Goal: Transaction & Acquisition: Purchase product/service

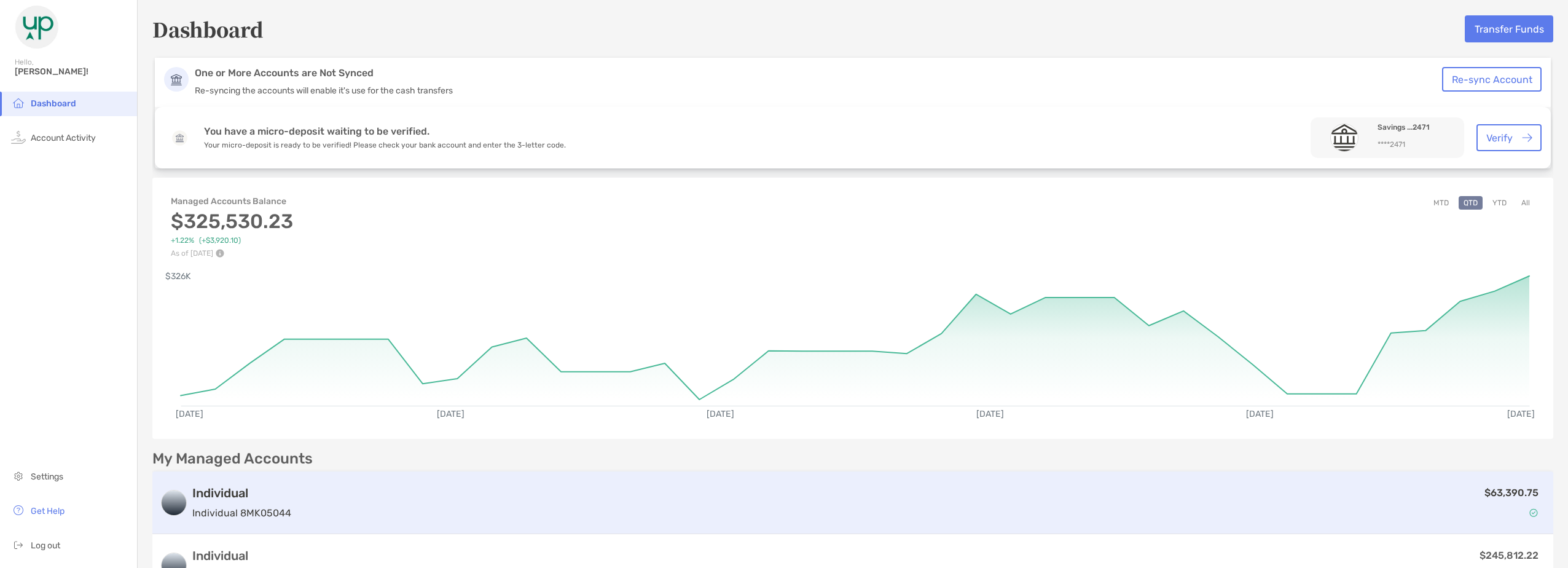
scroll to position [62, 0]
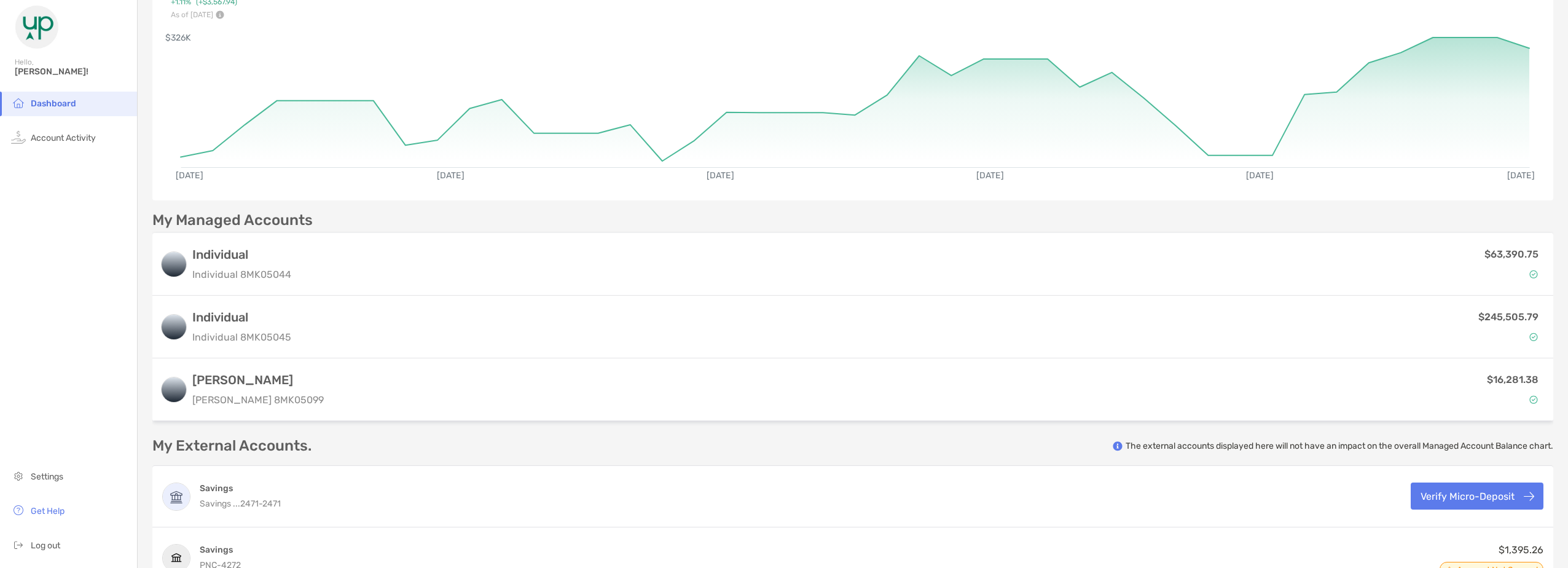
scroll to position [246, 0]
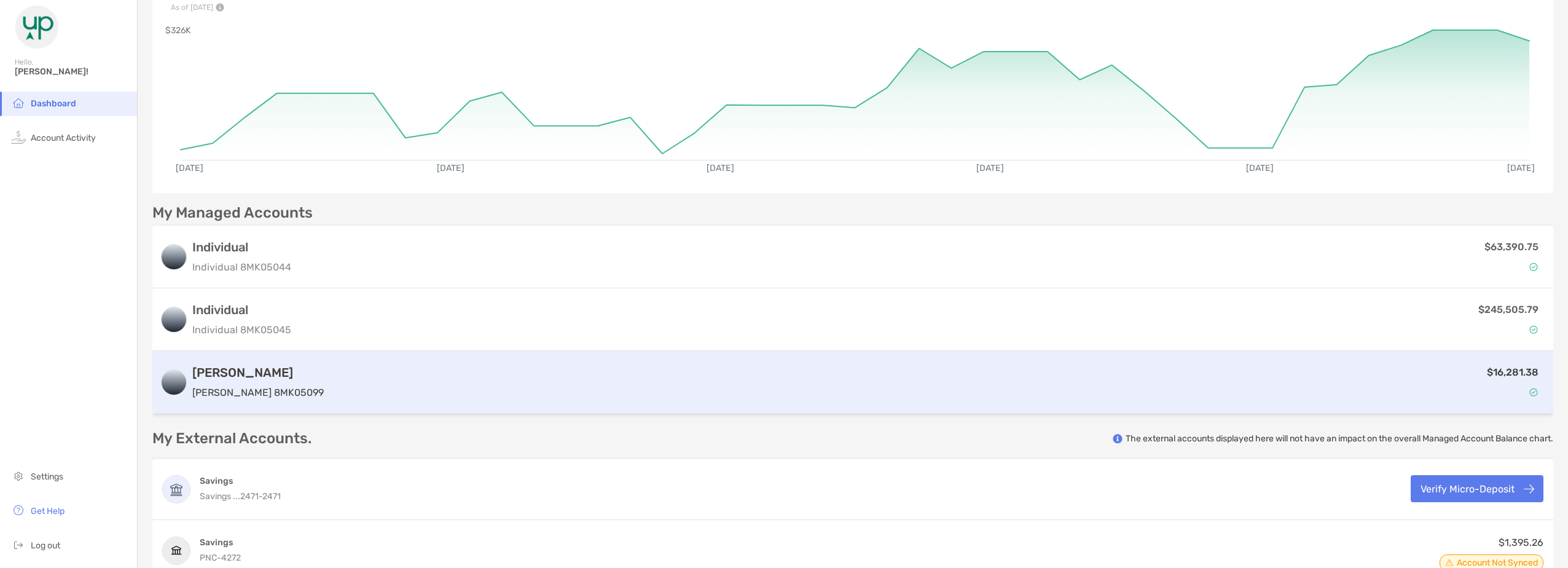
click at [240, 381] on div "Roth IRA Roth IRA 8MK05099" at bounding box center [258, 382] width 131 height 35
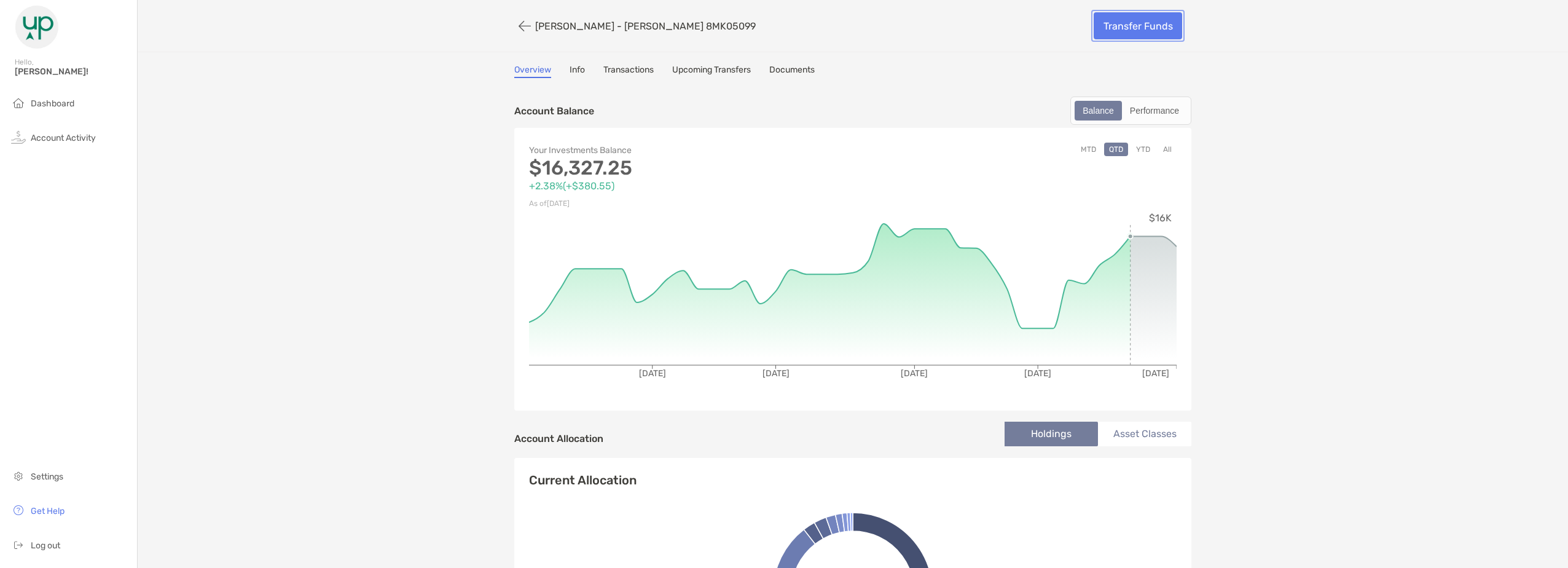
click at [1143, 23] on link "Transfer Funds" at bounding box center [1138, 26] width 88 height 27
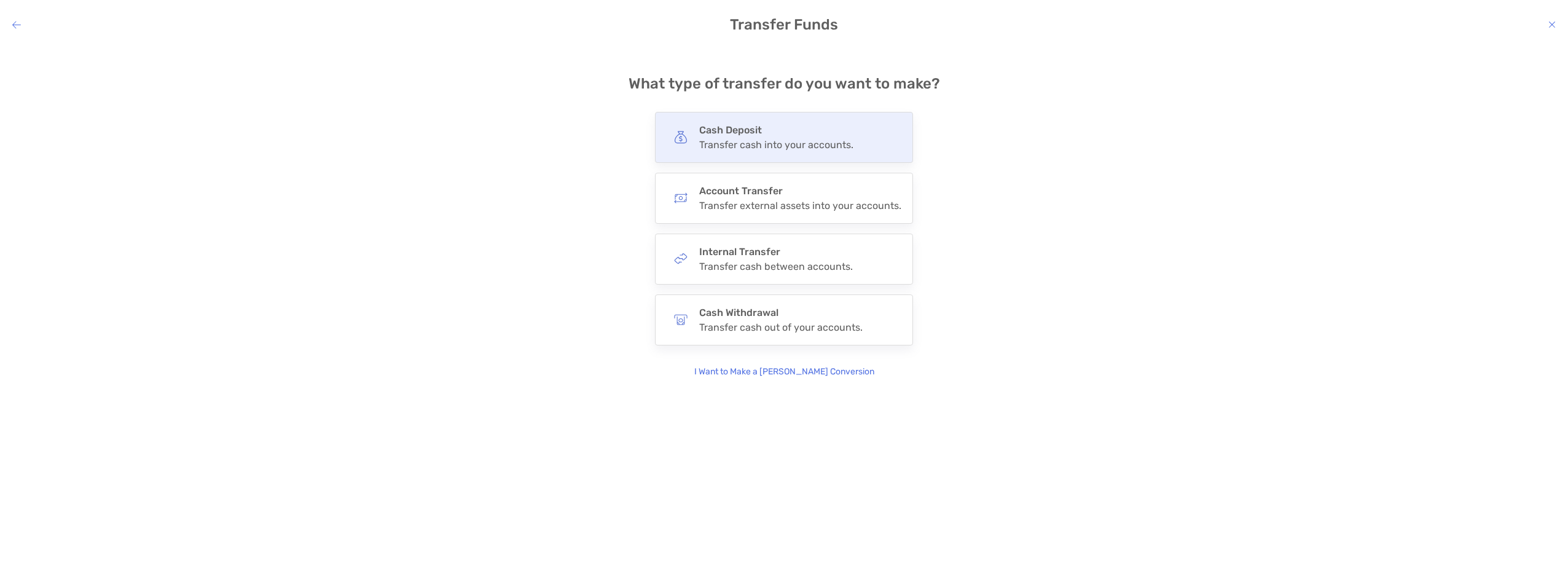
click at [781, 134] on h4 "Cash Deposit" at bounding box center [776, 130] width 155 height 11
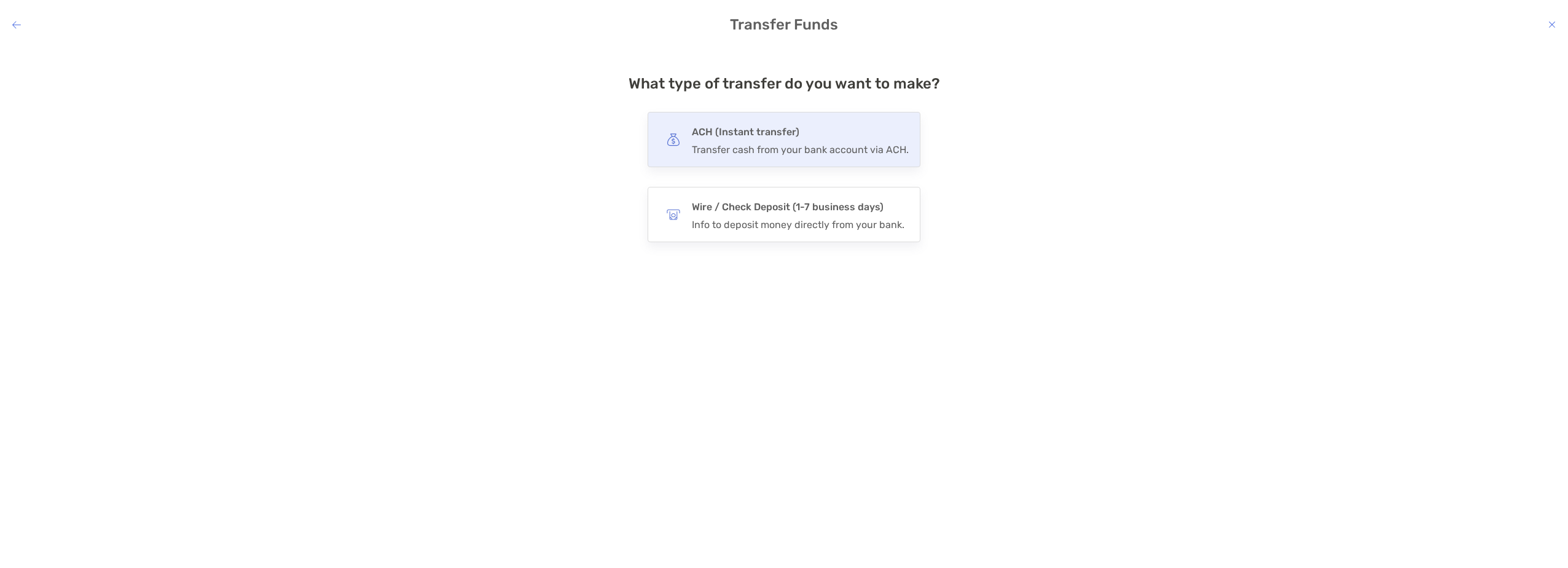
click at [782, 142] on div "ACH (Instant transfer) Transfer cash from your bank account via ACH." at bounding box center [801, 140] width 217 height 32
click at [0, 0] on input "***" at bounding box center [0, 0] width 0 height 0
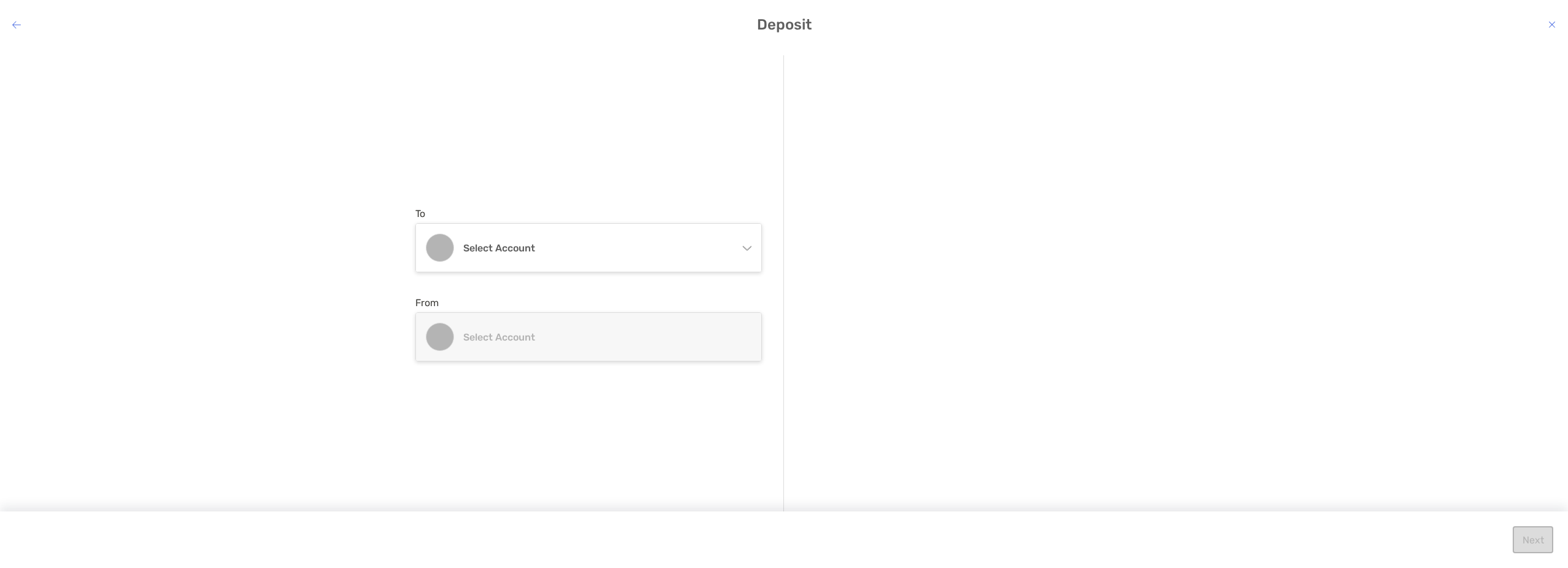
click at [749, 247] on icon "modal" at bounding box center [746, 248] width 8 height 5
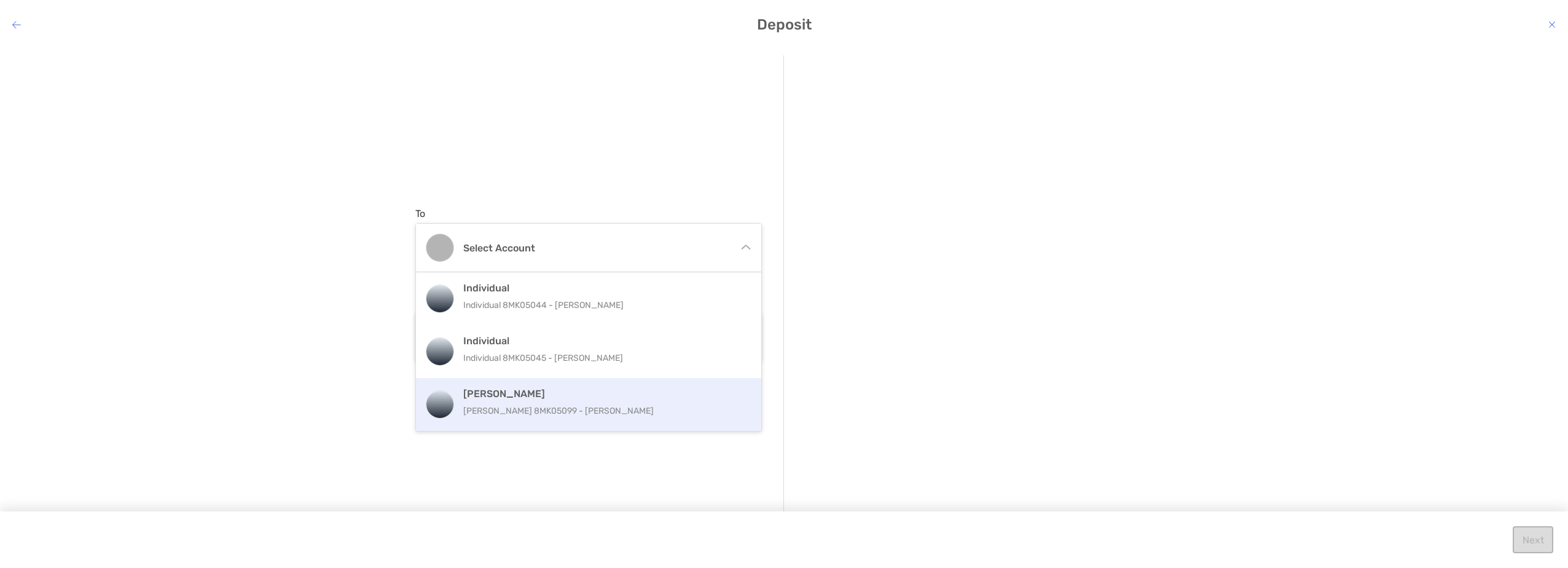
click at [582, 404] on p "Roth IRA 8MK05099 - Jameson Sanders" at bounding box center [602, 411] width 277 height 15
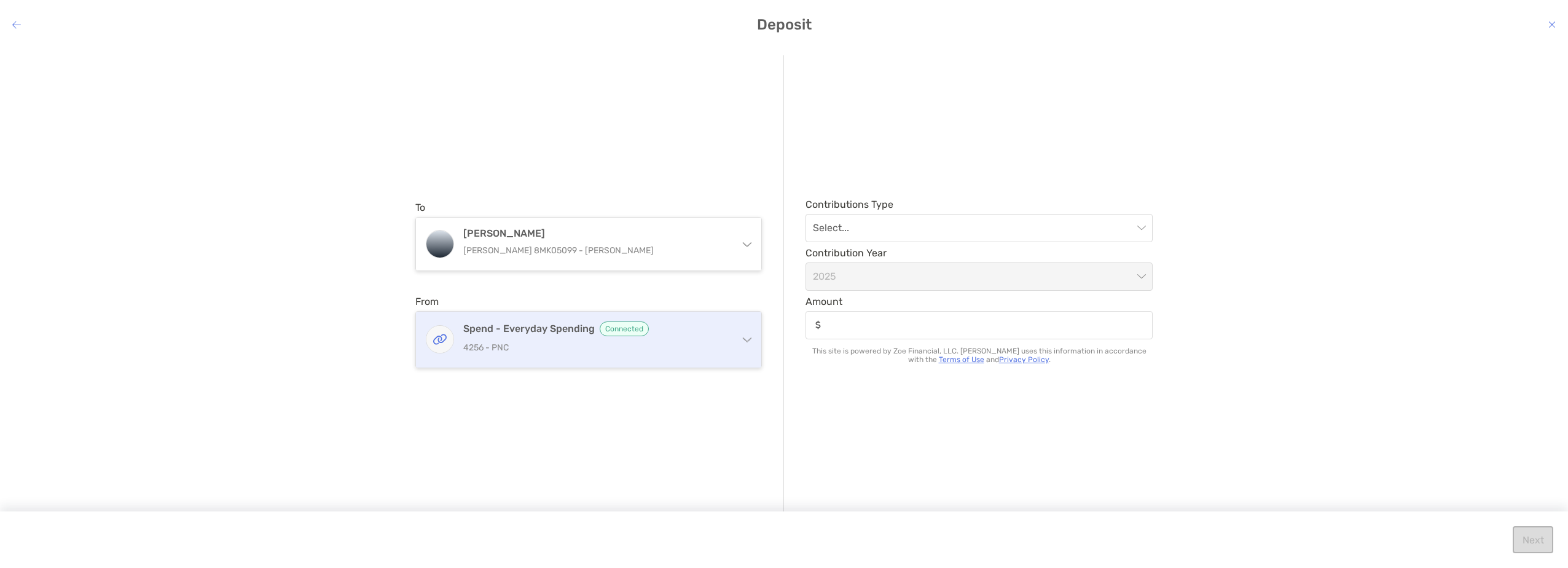
click at [706, 348] on p "4256 - PNC" at bounding box center [596, 348] width 265 height 15
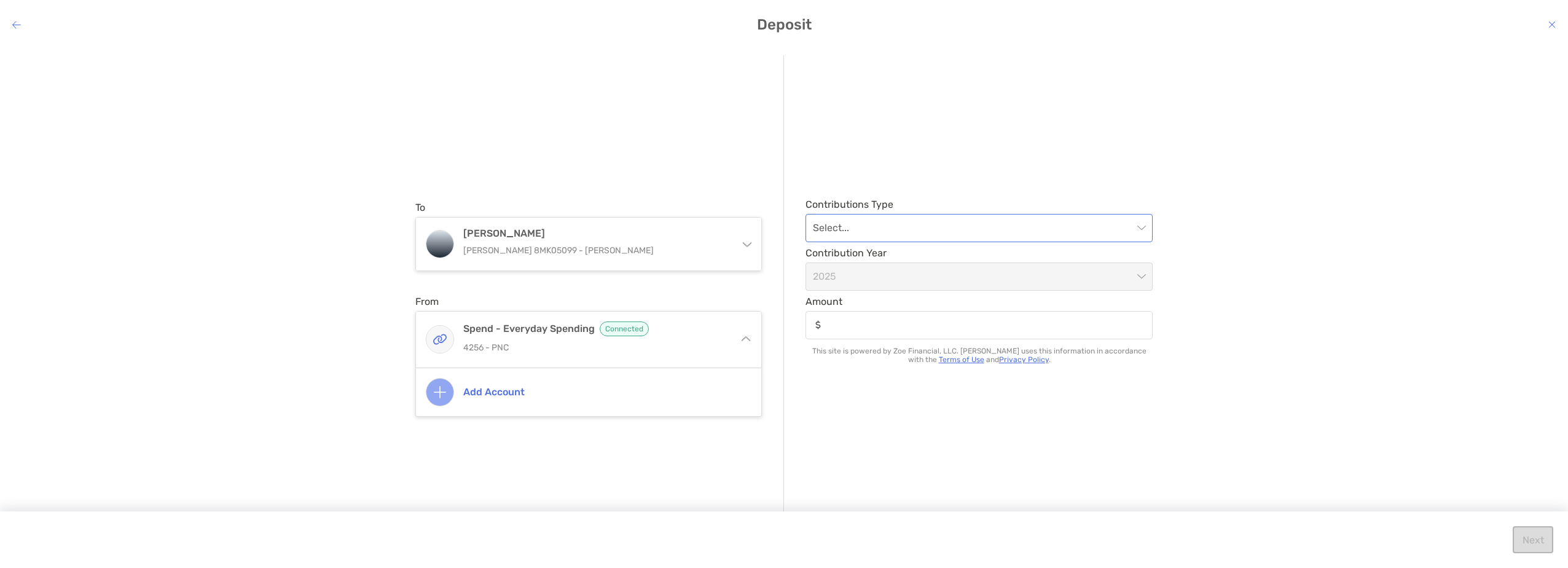
click at [988, 235] on input "modal" at bounding box center [972, 228] width 320 height 27
click at [896, 296] on div "Regular" at bounding box center [979, 295] width 327 height 15
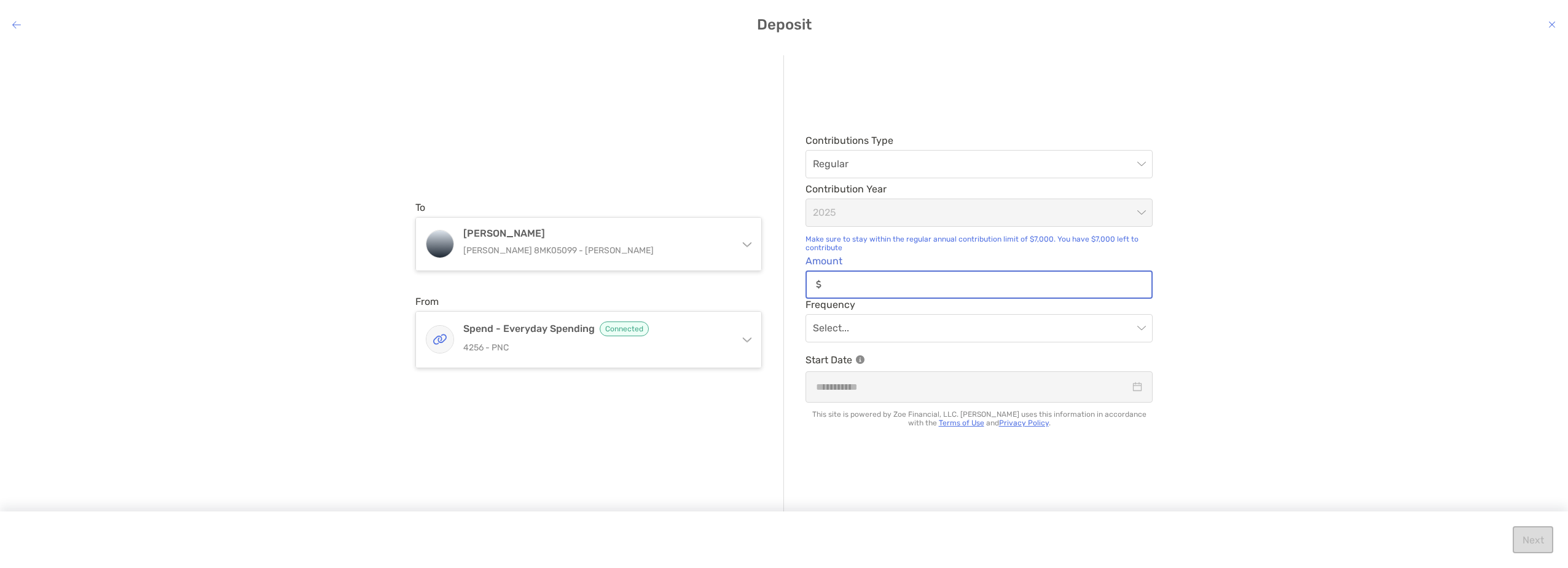
drag, startPoint x: 877, startPoint y: 281, endPoint x: 799, endPoint y: 271, distance: 78.6
click at [799, 271] on div "Contributions Type Regular Contribution Year 2025 Make sure to stay within the …" at bounding box center [968, 284] width 369 height 459
drag, startPoint x: 846, startPoint y: 286, endPoint x: 795, endPoint y: 281, distance: 51.2
click at [795, 281] on div "Contributions Type Regular Contribution Year 2025 Make sure to stay within the …" at bounding box center [968, 284] width 369 height 459
type input "*****"
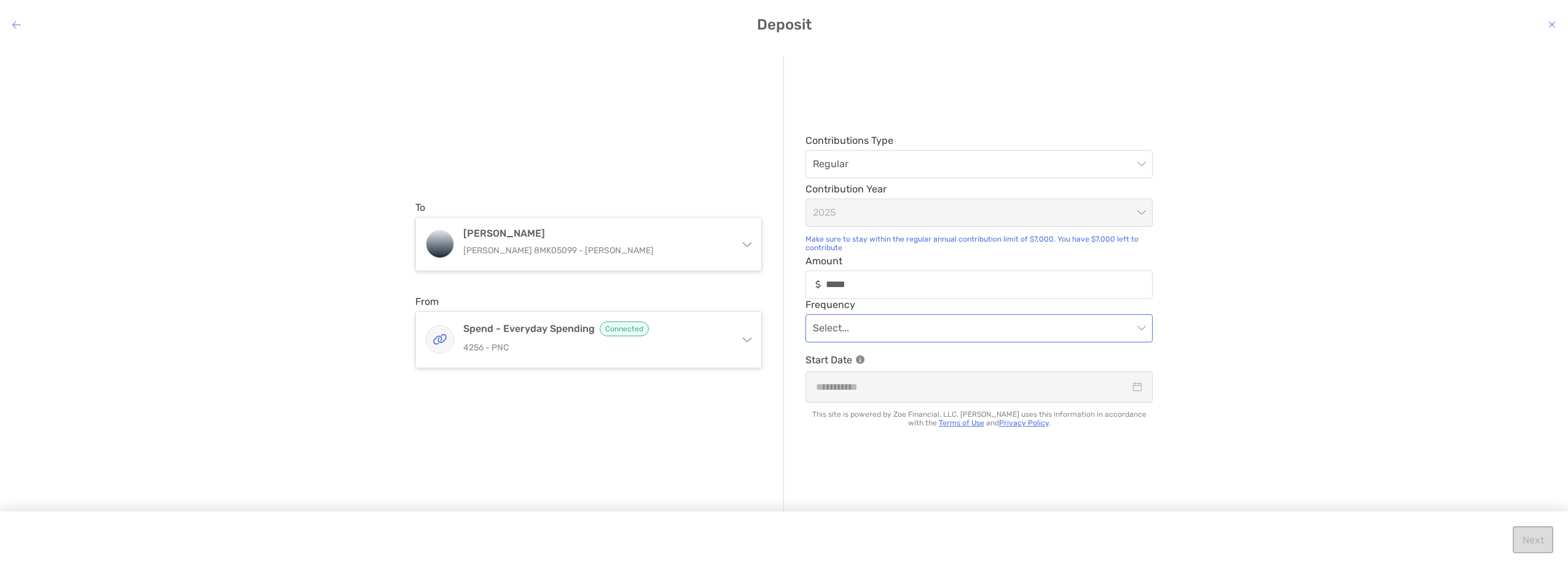
click at [1052, 328] on input "modal" at bounding box center [972, 328] width 320 height 27
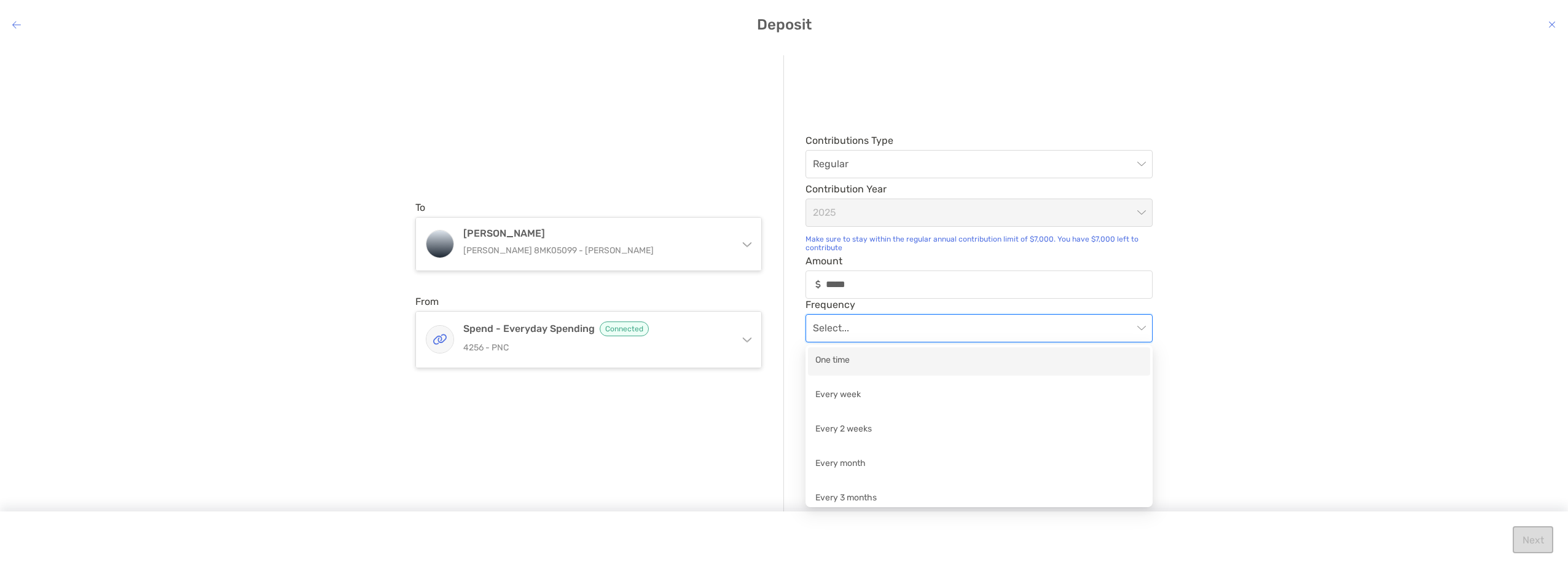
click at [862, 363] on div "One time" at bounding box center [979, 361] width 327 height 15
click at [1335, 414] on div "To Roth IRA Roth IRA 8MK05099 - Jameson Sanders Individual Individual 8MK05044 …" at bounding box center [784, 297] width 1568 height 504
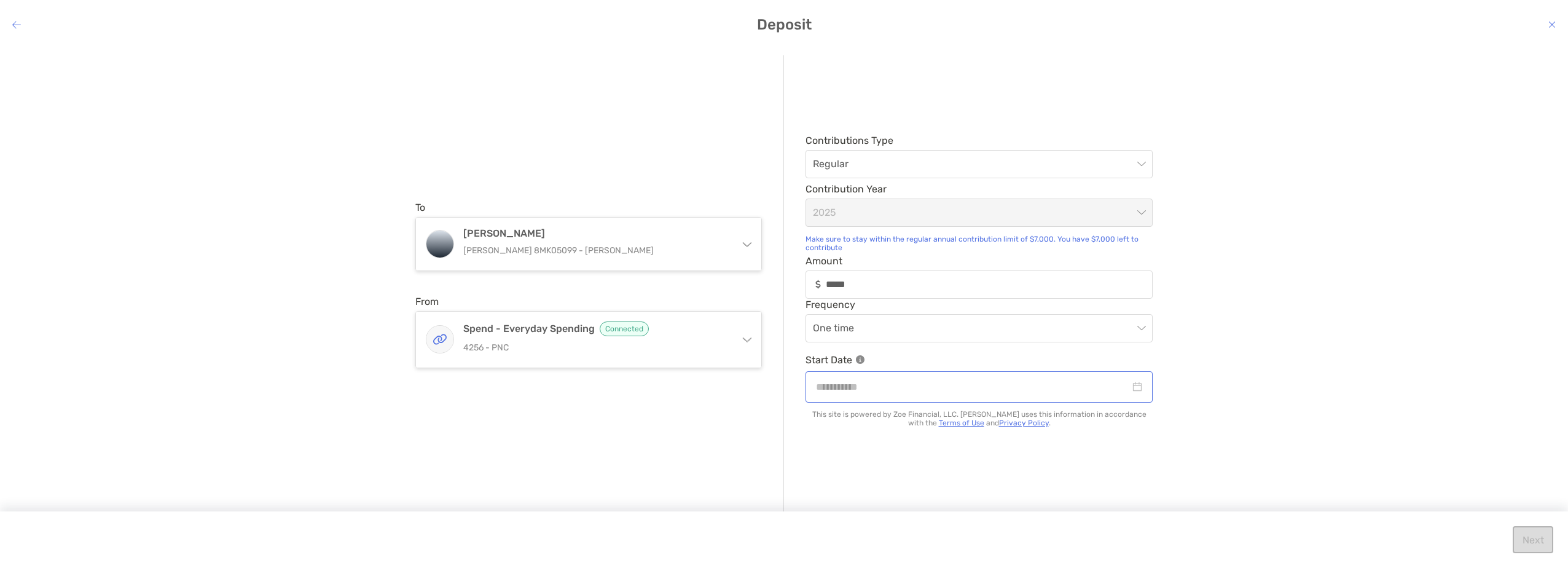
click at [1137, 392] on div "modal" at bounding box center [978, 387] width 326 height 15
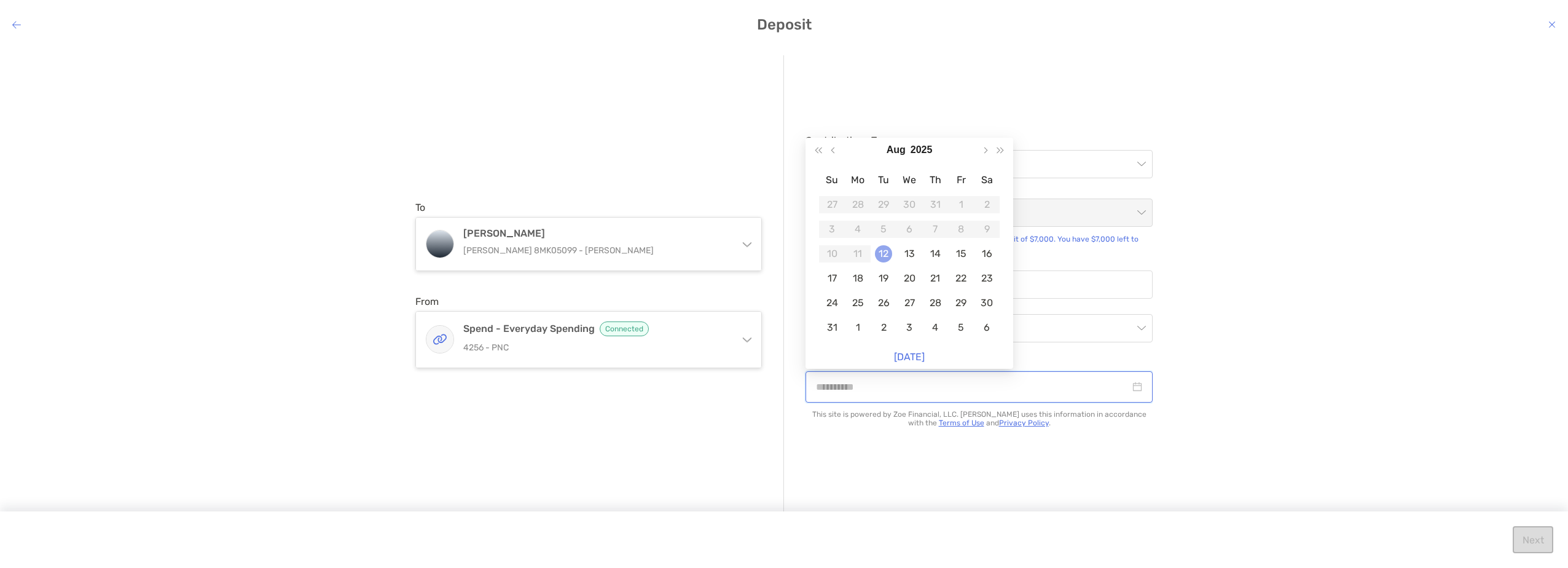
type input "**********"
click at [886, 254] on div "12" at bounding box center [884, 253] width 17 height 17
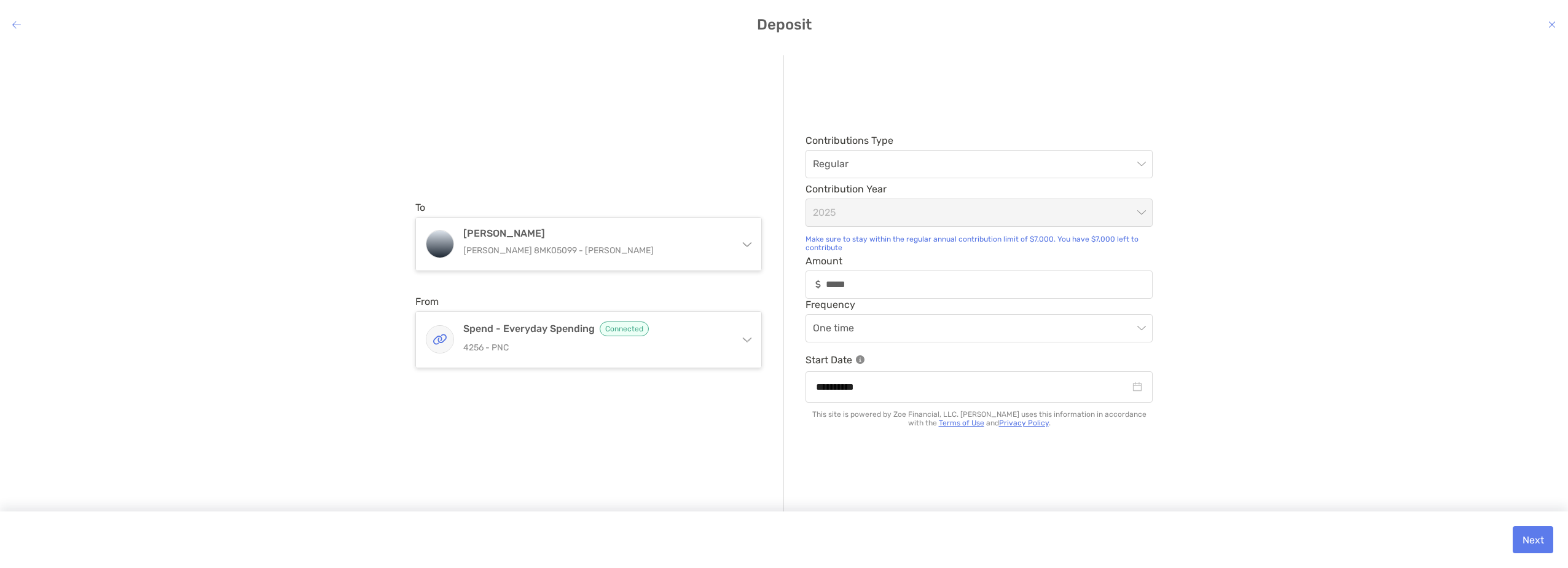
click at [1295, 410] on div "**********" at bounding box center [784, 297] width 1568 height 504
click at [1530, 539] on button "Next" at bounding box center [1533, 540] width 41 height 27
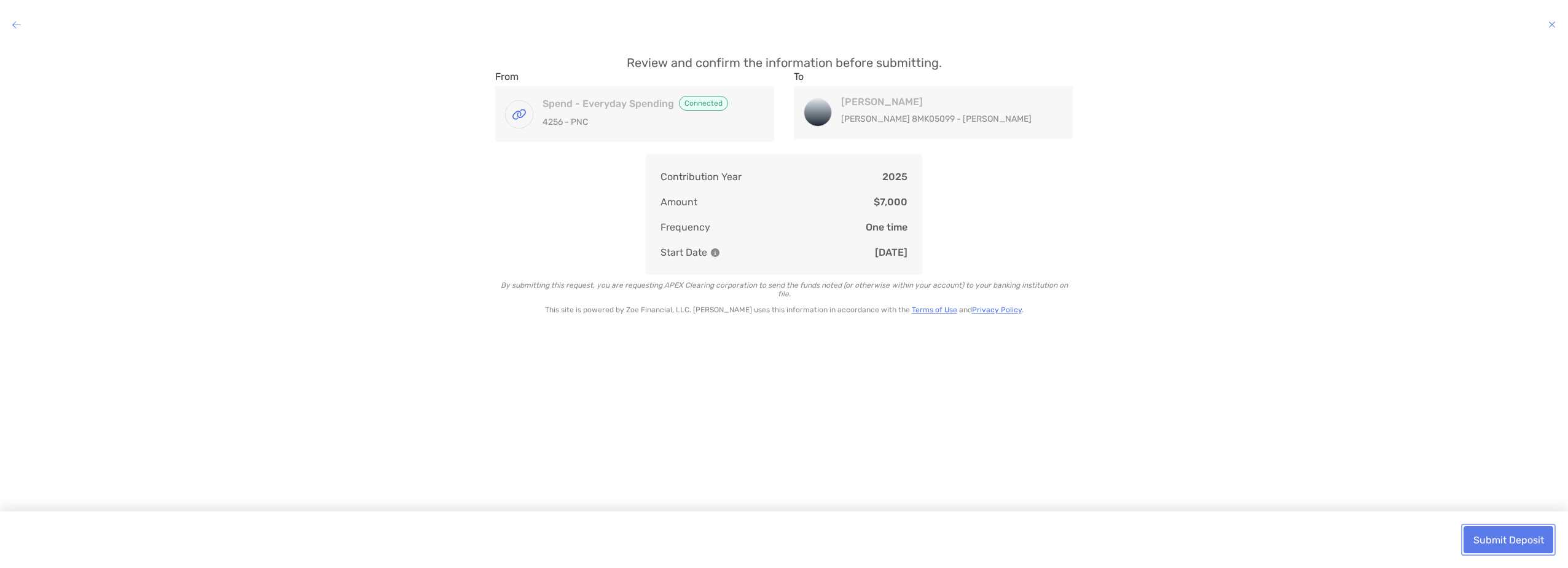
click at [1503, 537] on button "Submit Deposit" at bounding box center [1508, 540] width 90 height 27
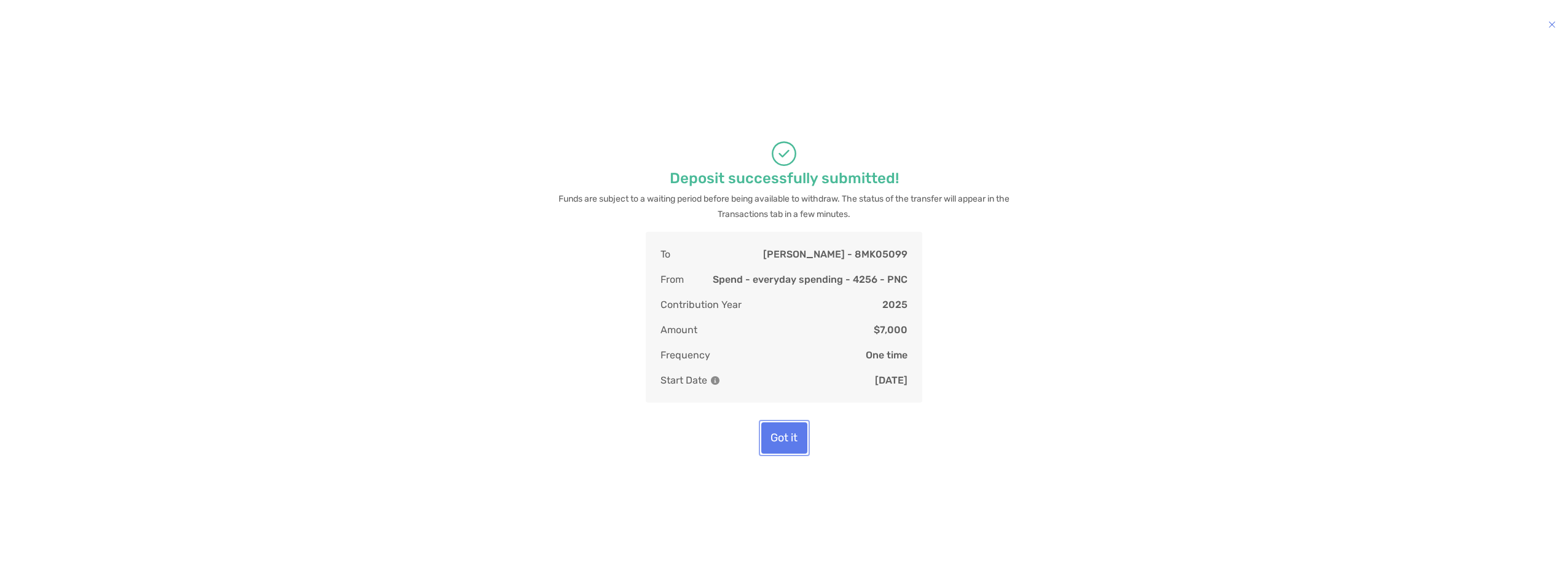
click at [789, 434] on button "Got it" at bounding box center [784, 438] width 46 height 32
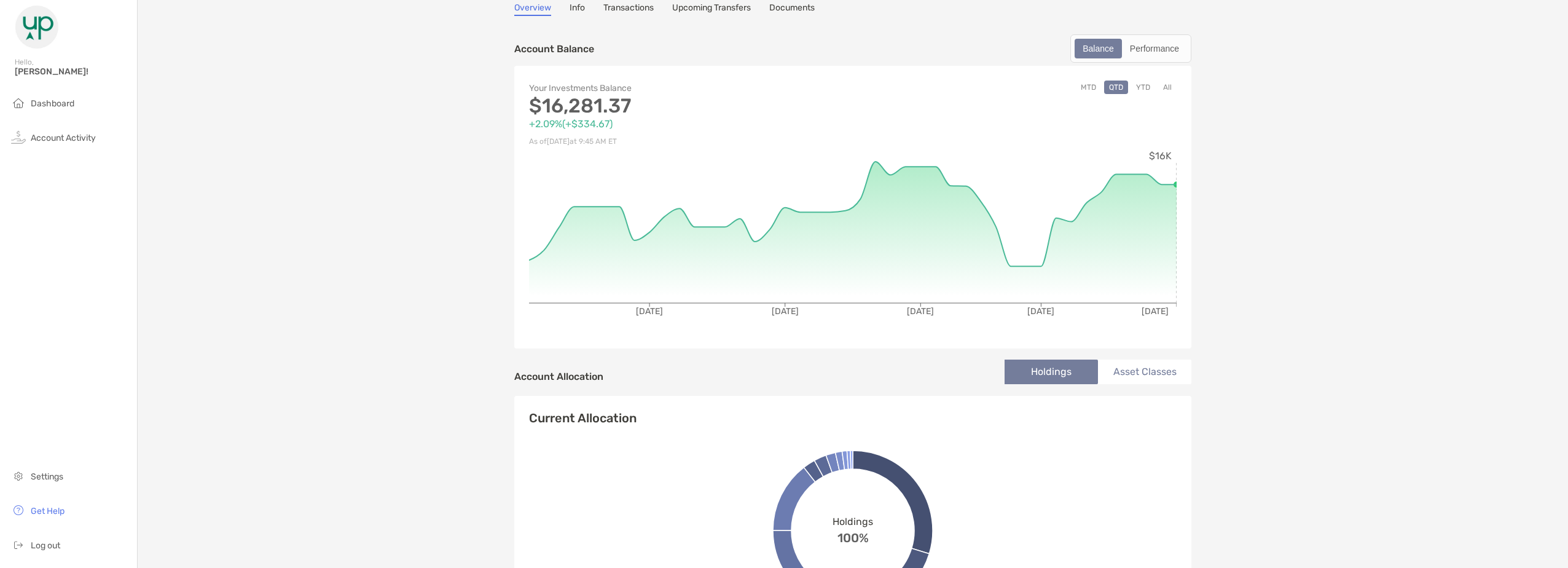
scroll to position [62, 0]
